Goal: Check status

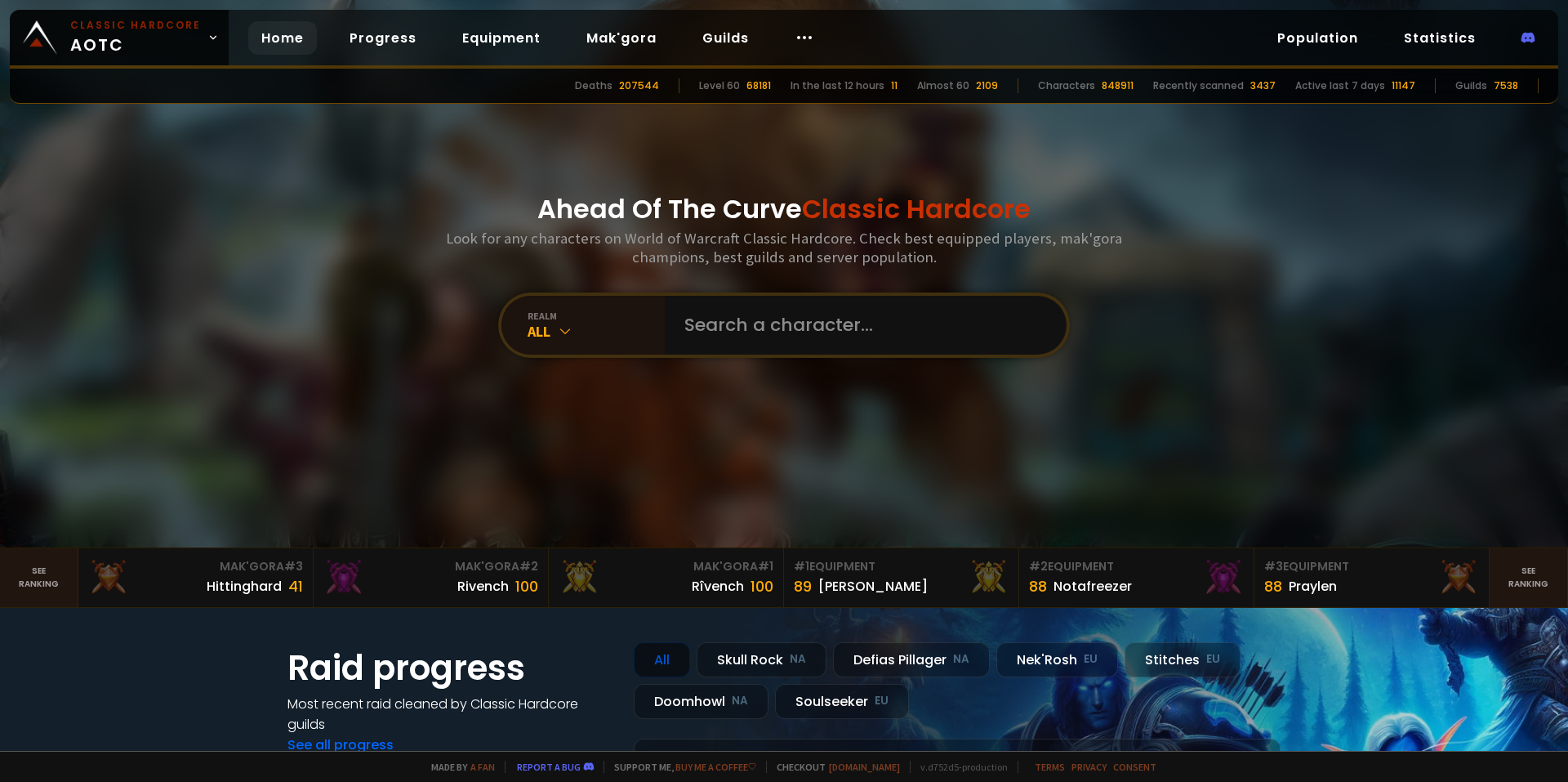
click at [809, 328] on input "text" at bounding box center [860, 325] width 372 height 59
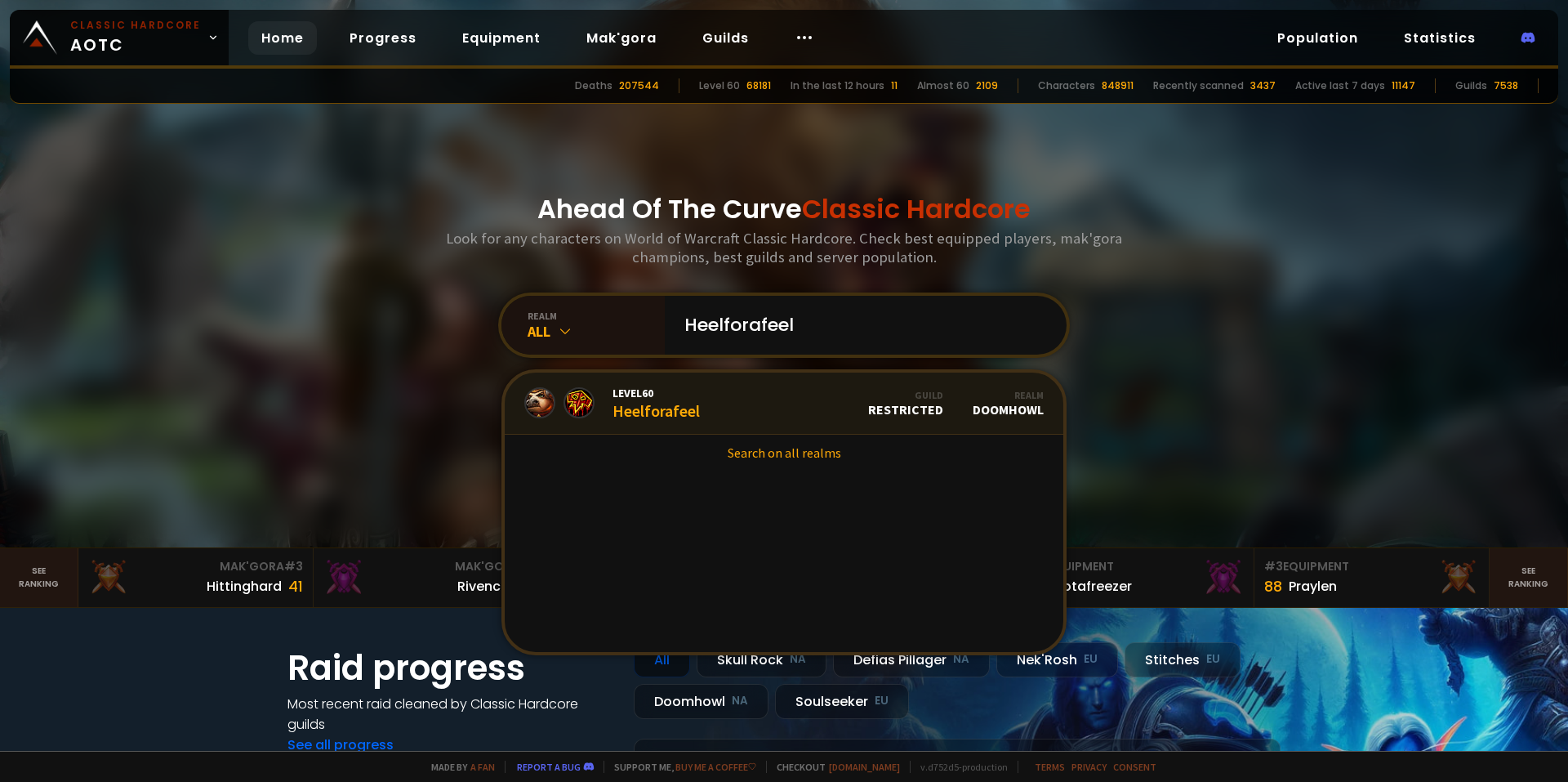
drag, startPoint x: 0, startPoint y: 0, endPoint x: 781, endPoint y: 388, distance: 872.1
type input "Heelforafeel"
click at [771, 396] on link "Level 60 Heelforafeel Guild Restricted Realm Doomhowl" at bounding box center [784, 403] width 559 height 62
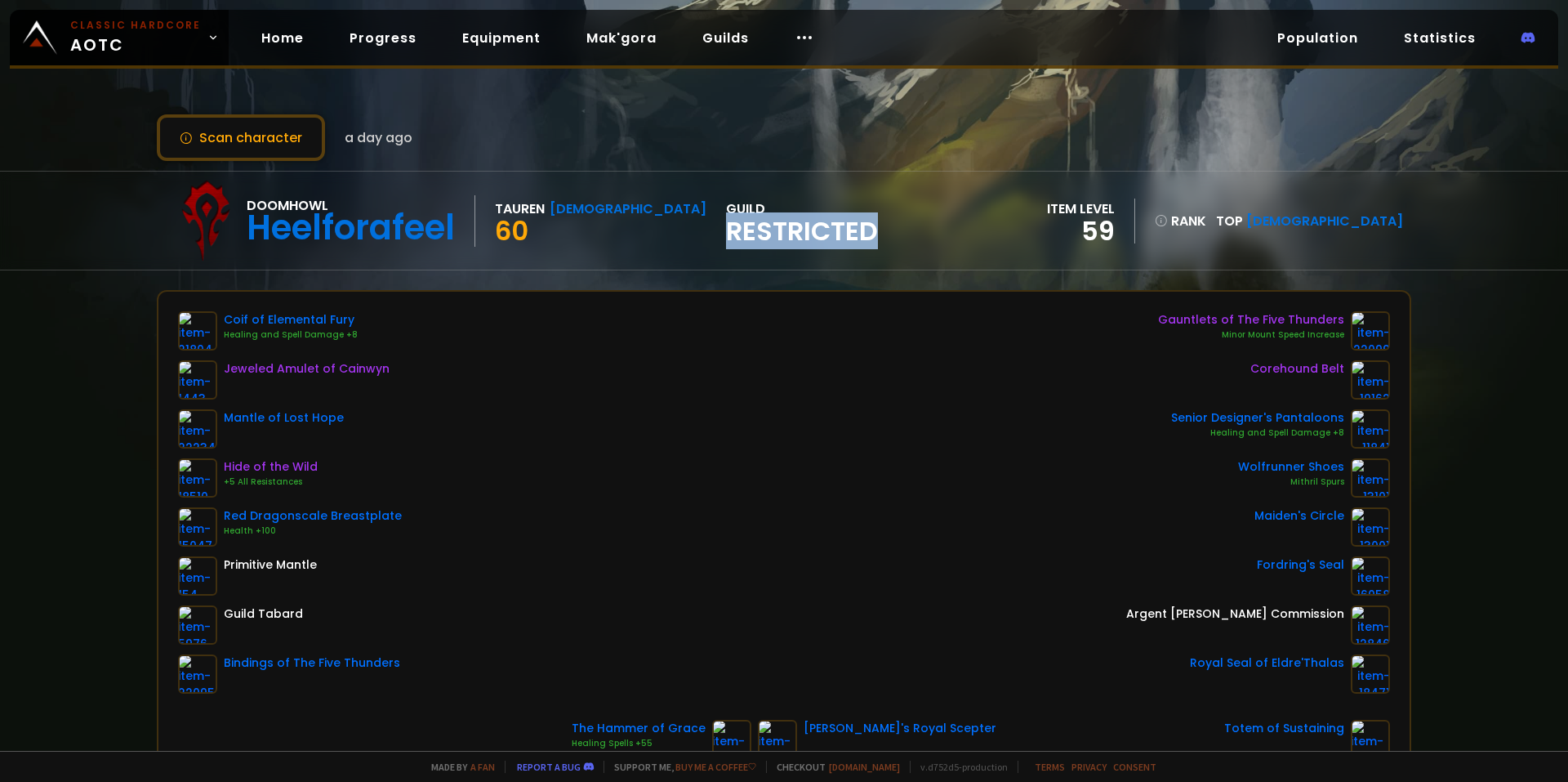
drag, startPoint x: 635, startPoint y: 235, endPoint x: 799, endPoint y: 255, distance: 165.2
click at [799, 255] on div "Doomhowl Heelforafeel Tauren Shaman 60 guild Restricted item level 59 rank Top …" at bounding box center [784, 221] width 1255 height 98
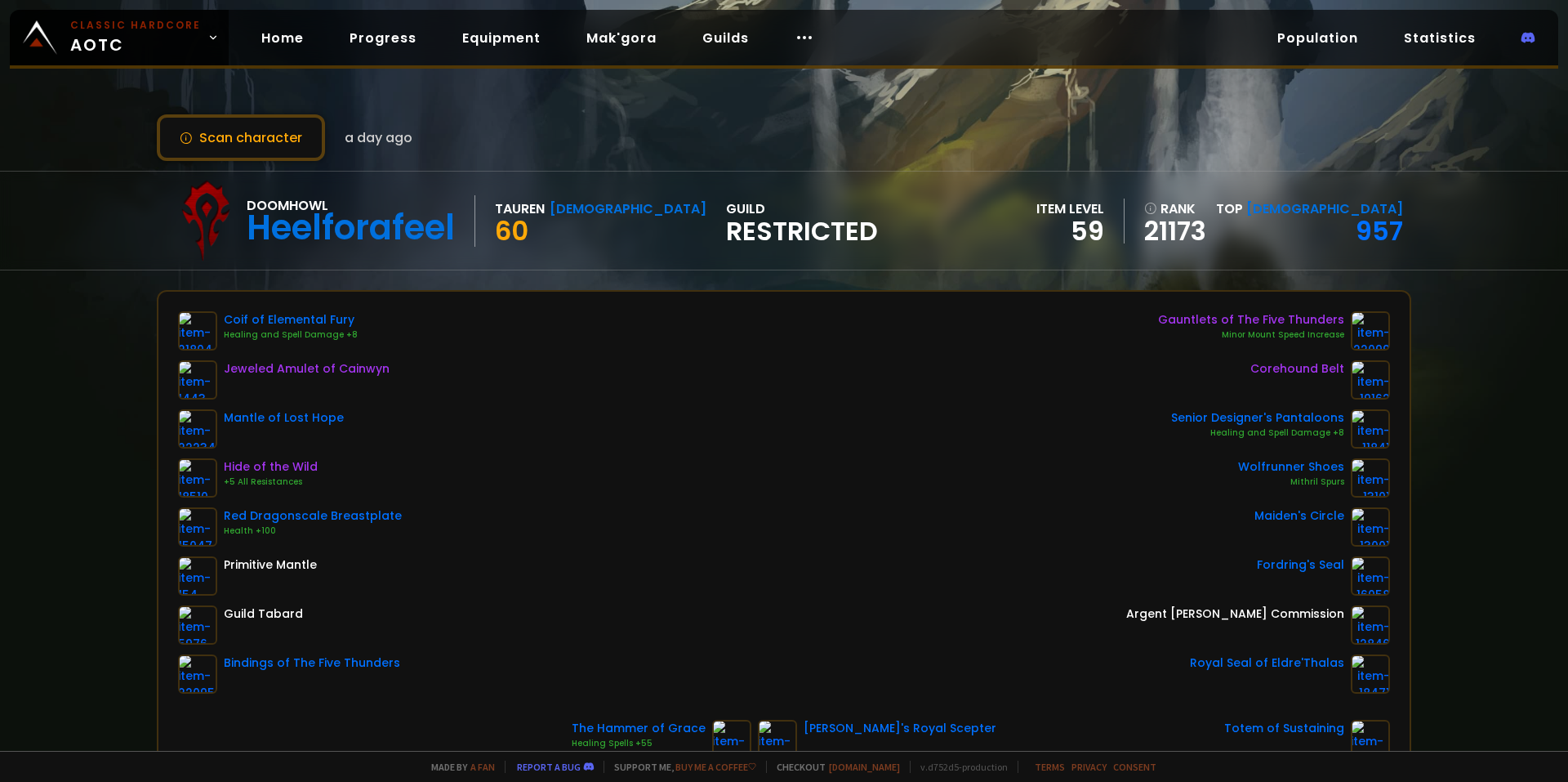
click at [832, 231] on div "Doomhowl Heelforafeel Tauren Shaman 60 guild Restricted item level 59 rank 2117…" at bounding box center [784, 221] width 1255 height 98
drag, startPoint x: 832, startPoint y: 231, endPoint x: 825, endPoint y: 214, distance: 18.4
click at [827, 216] on div "Doomhowl Heelforafeel Tauren Shaman 60 guild Restricted item level 59 rank 2117…" at bounding box center [784, 221] width 1255 height 98
click at [819, 200] on div "Doomhowl Heelforafeel Tauren Shaman 60 guild Restricted item level 59 rank 2117…" at bounding box center [784, 221] width 1255 height 98
click at [816, 186] on div "Doomhowl Heelforafeel Tauren Shaman 60 guild Restricted item level 59 rank 2117…" at bounding box center [784, 221] width 1255 height 98
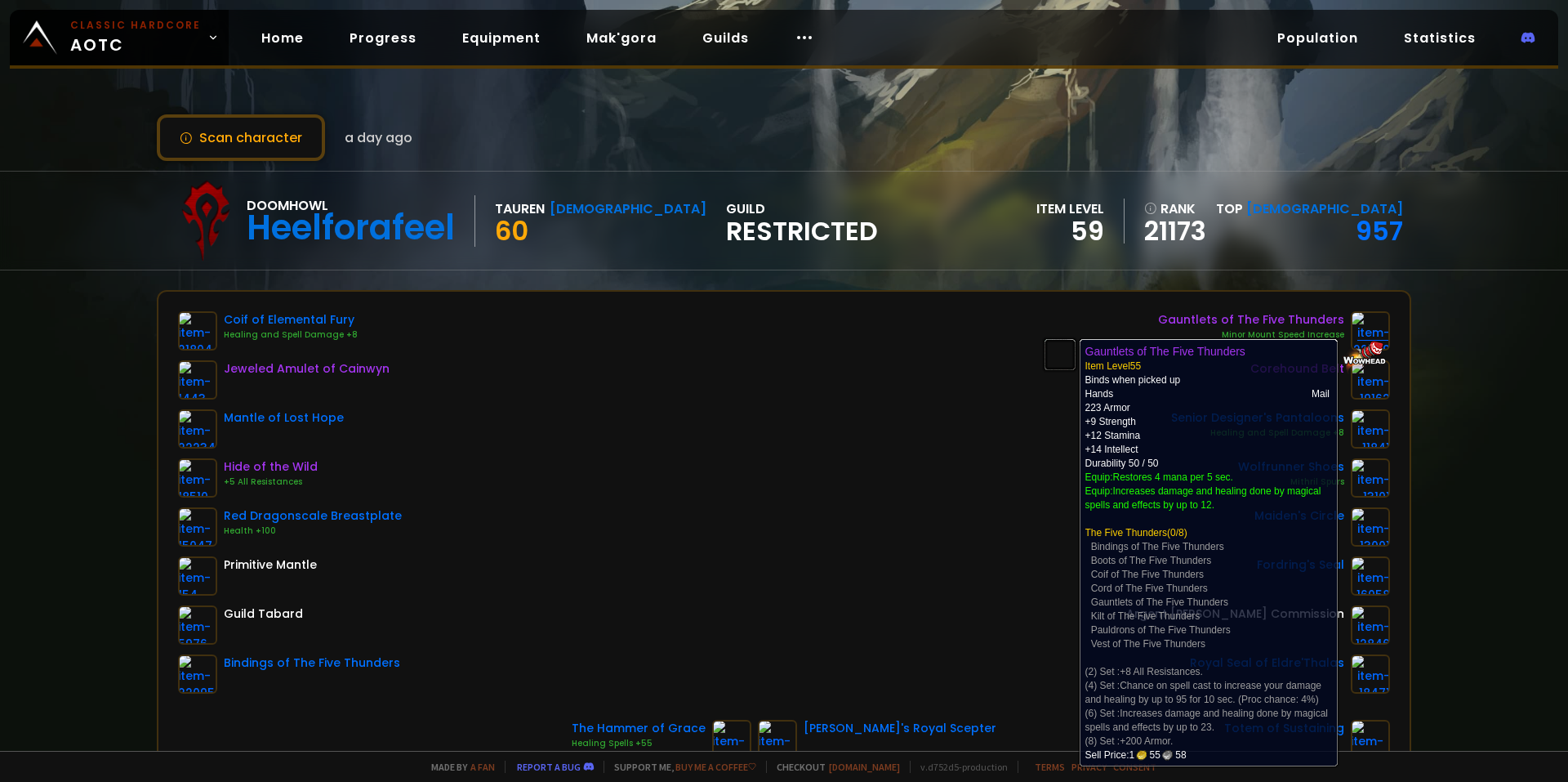
drag, startPoint x: 1121, startPoint y: 324, endPoint x: 1343, endPoint y: 333, distance: 222.2
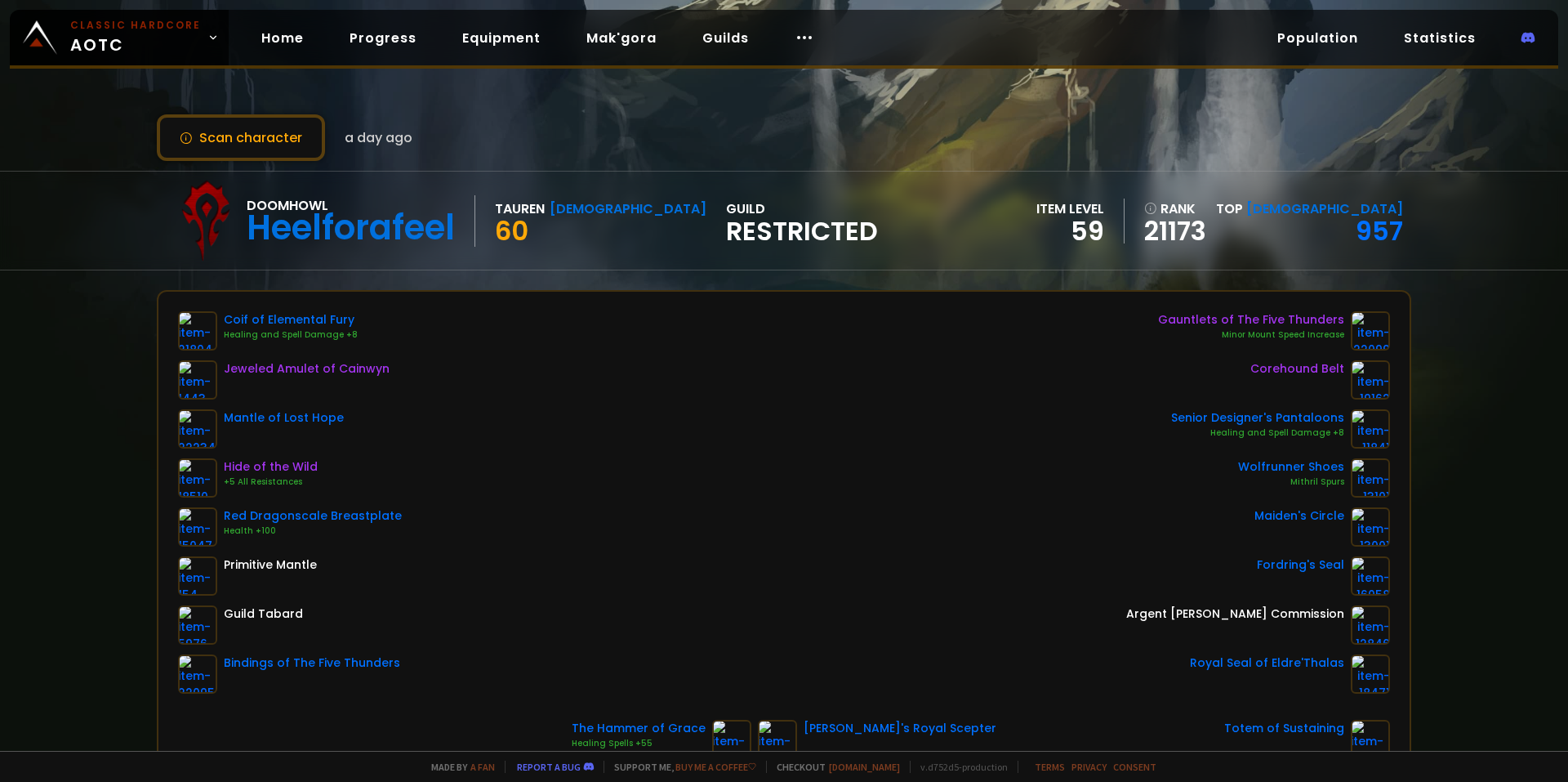
scroll to position [82, 0]
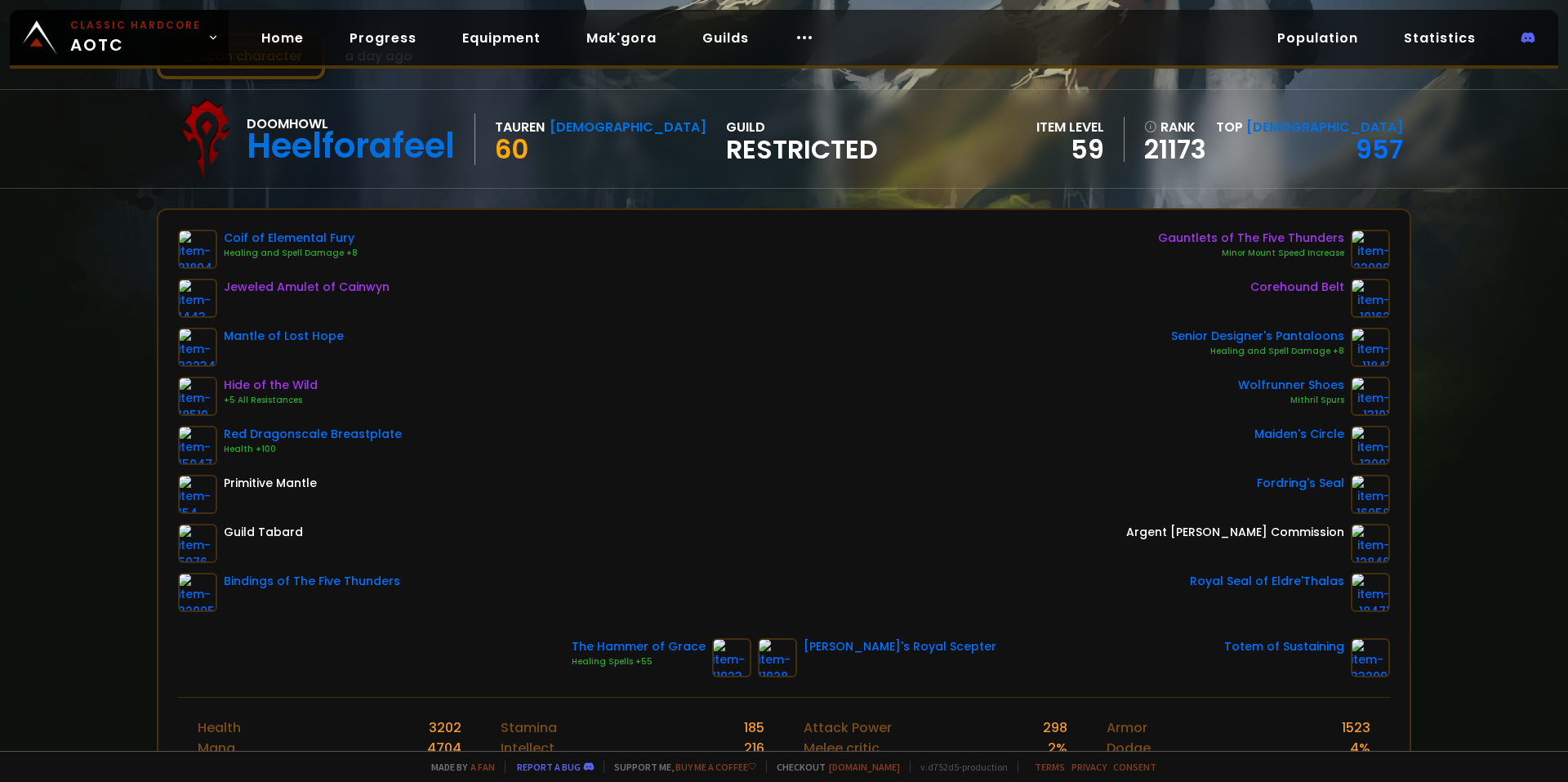
drag, startPoint x: 961, startPoint y: 216, endPoint x: 895, endPoint y: 175, distance: 77.7
drag, startPoint x: 882, startPoint y: 176, endPoint x: 870, endPoint y: 156, distance: 23.3
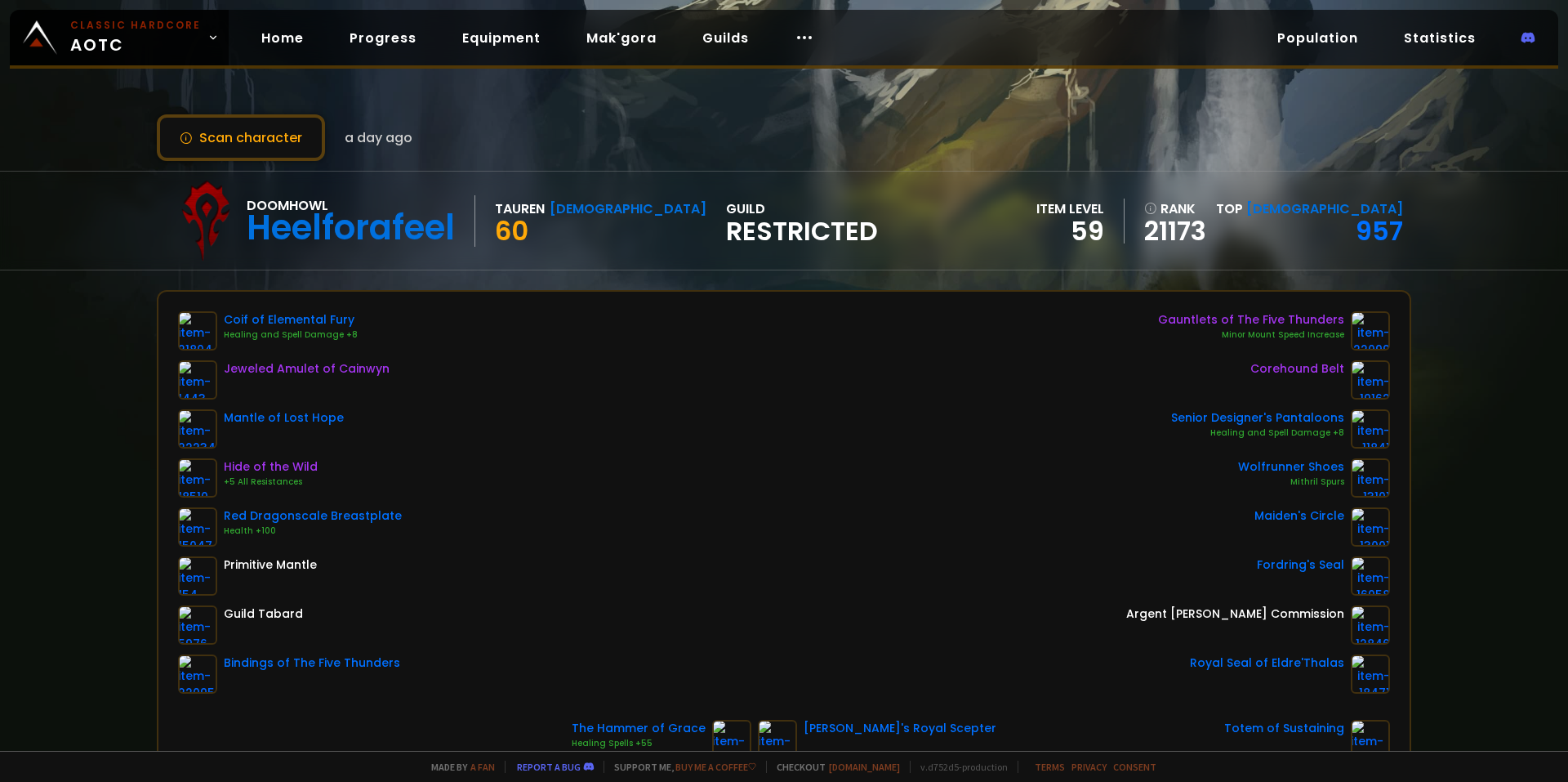
drag, startPoint x: 727, startPoint y: 166, endPoint x: 739, endPoint y: 163, distance: 12.4
